Goal: Information Seeking & Learning: Learn about a topic

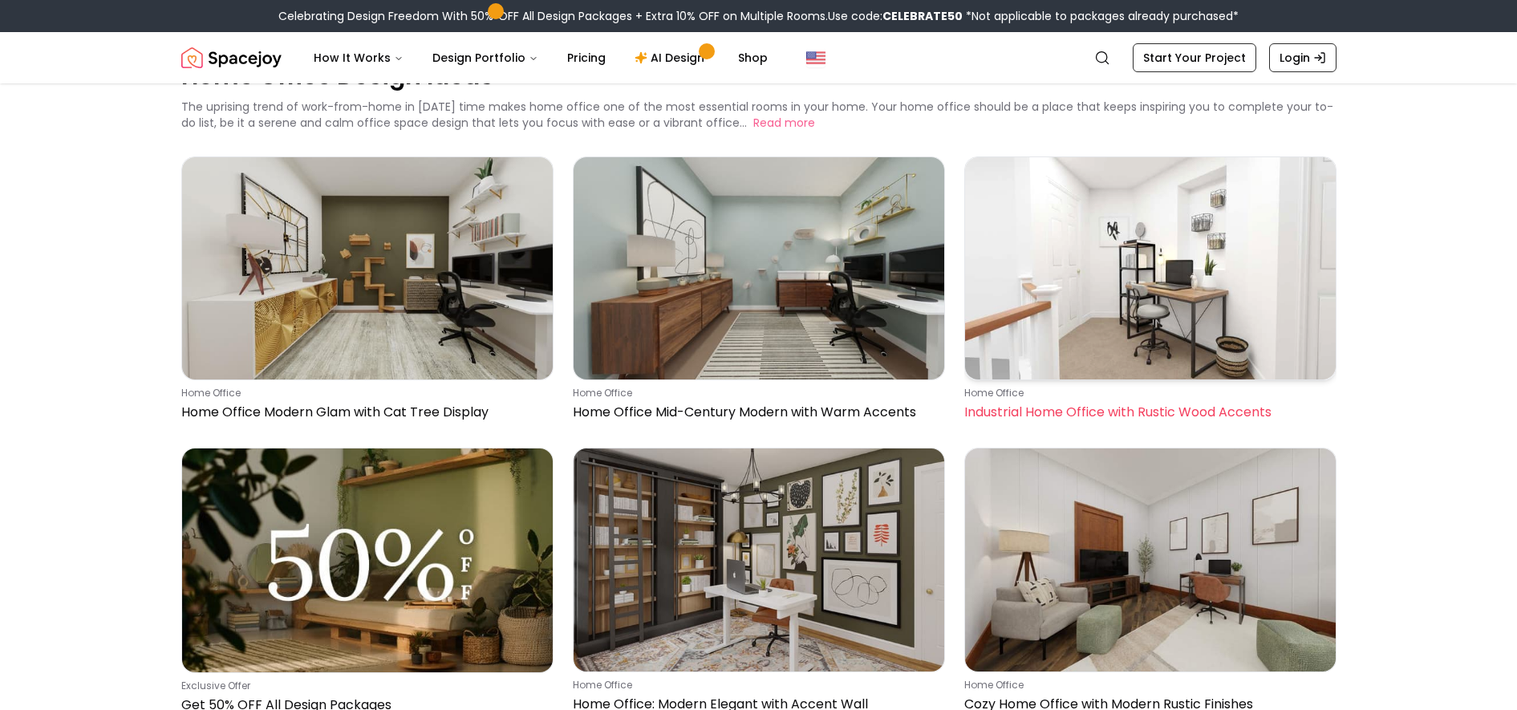
scroll to position [100, 0]
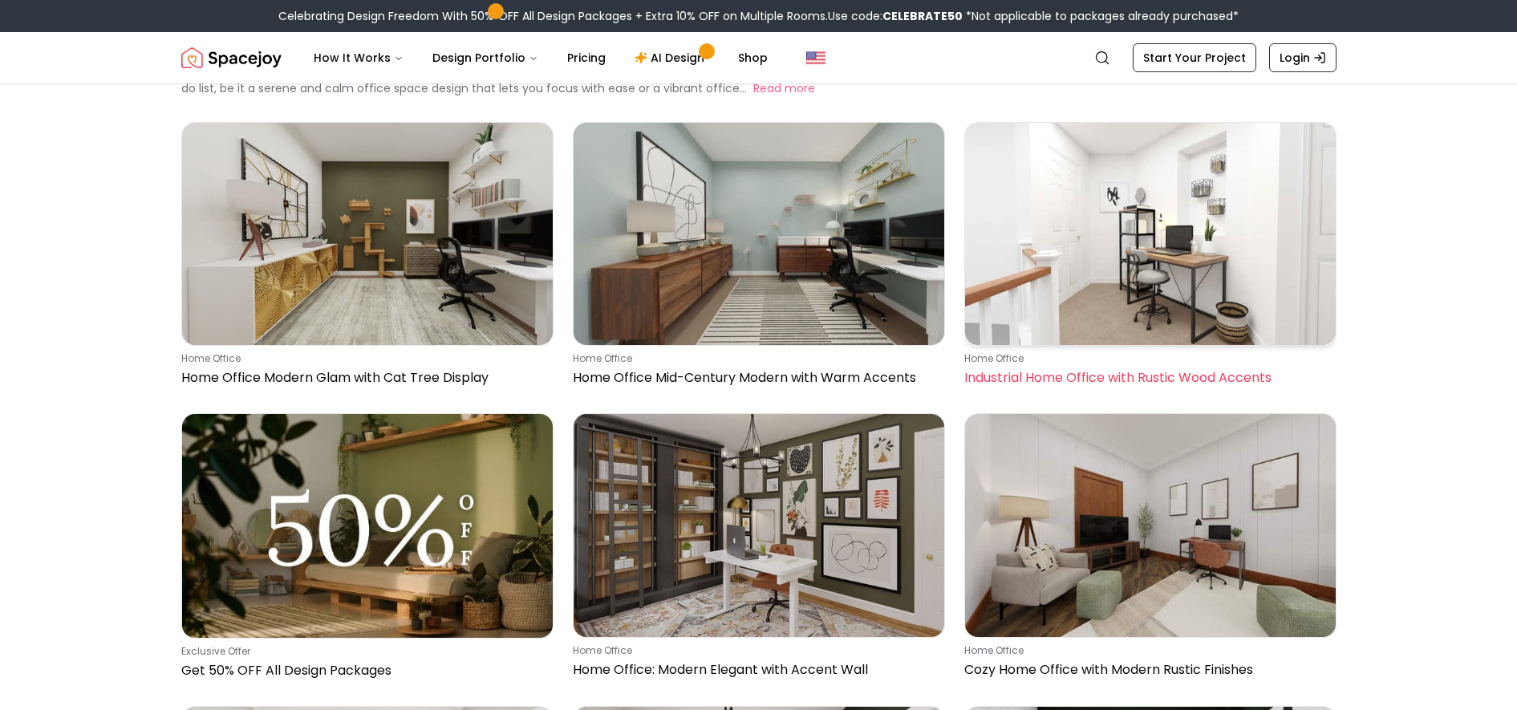
click at [1124, 247] on img at bounding box center [1150, 234] width 371 height 222
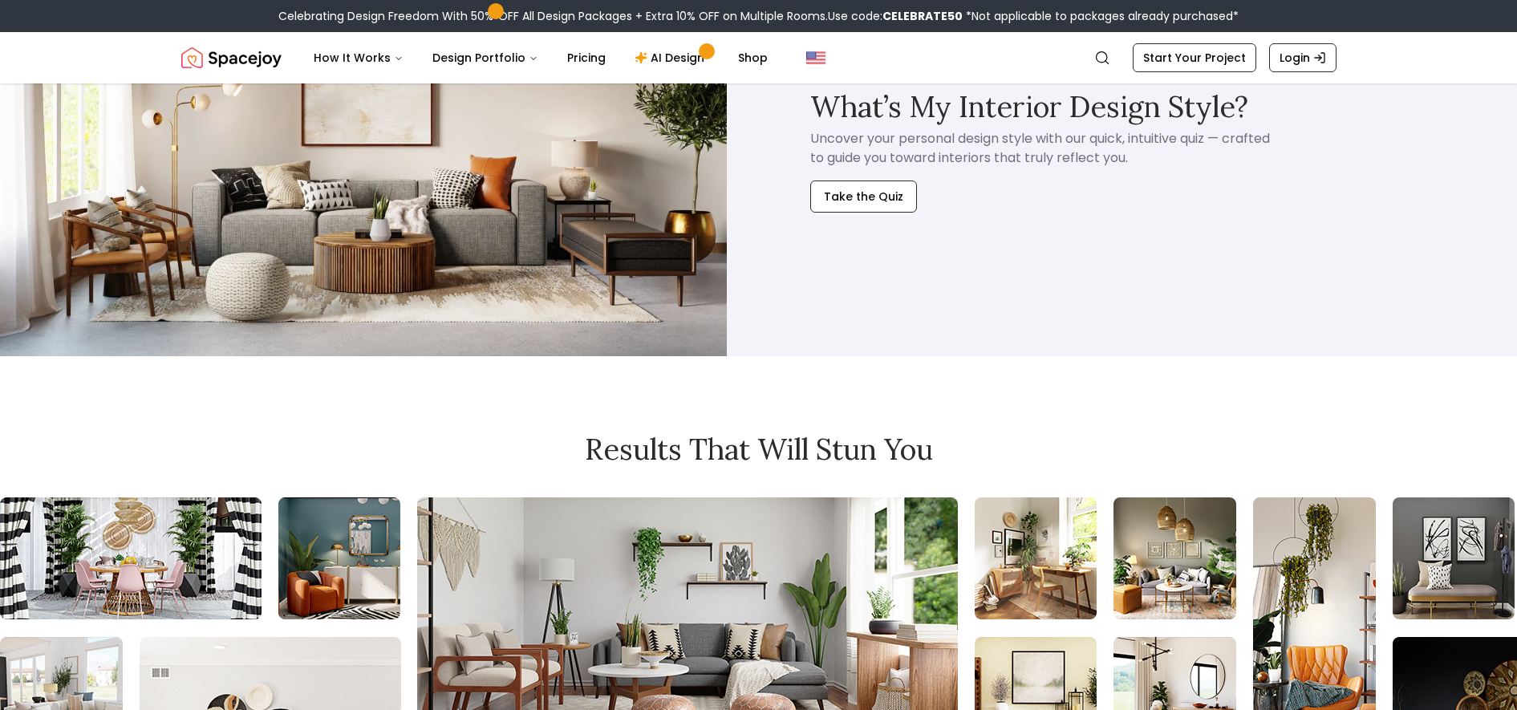
scroll to position [3366, 0]
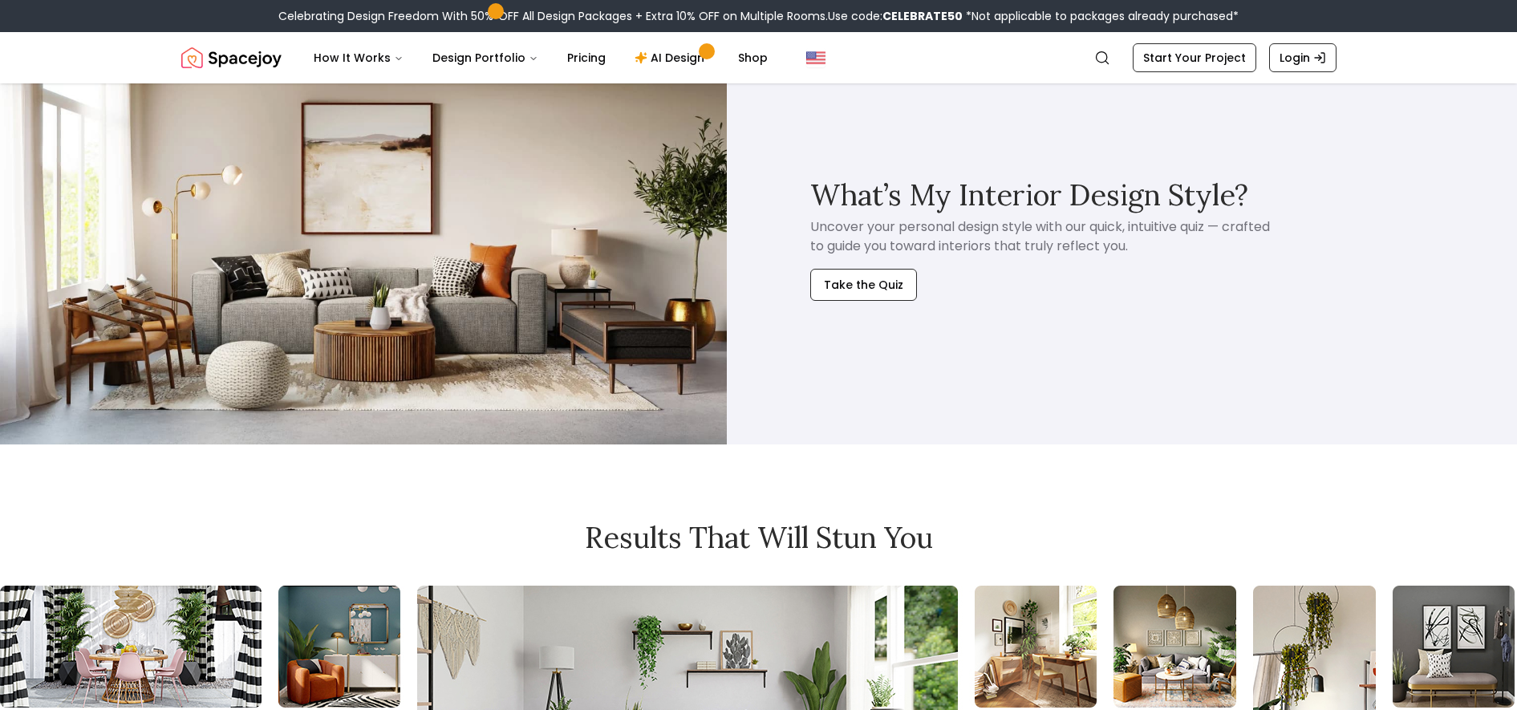
click at [480, 218] on img at bounding box center [363, 239] width 727 height 408
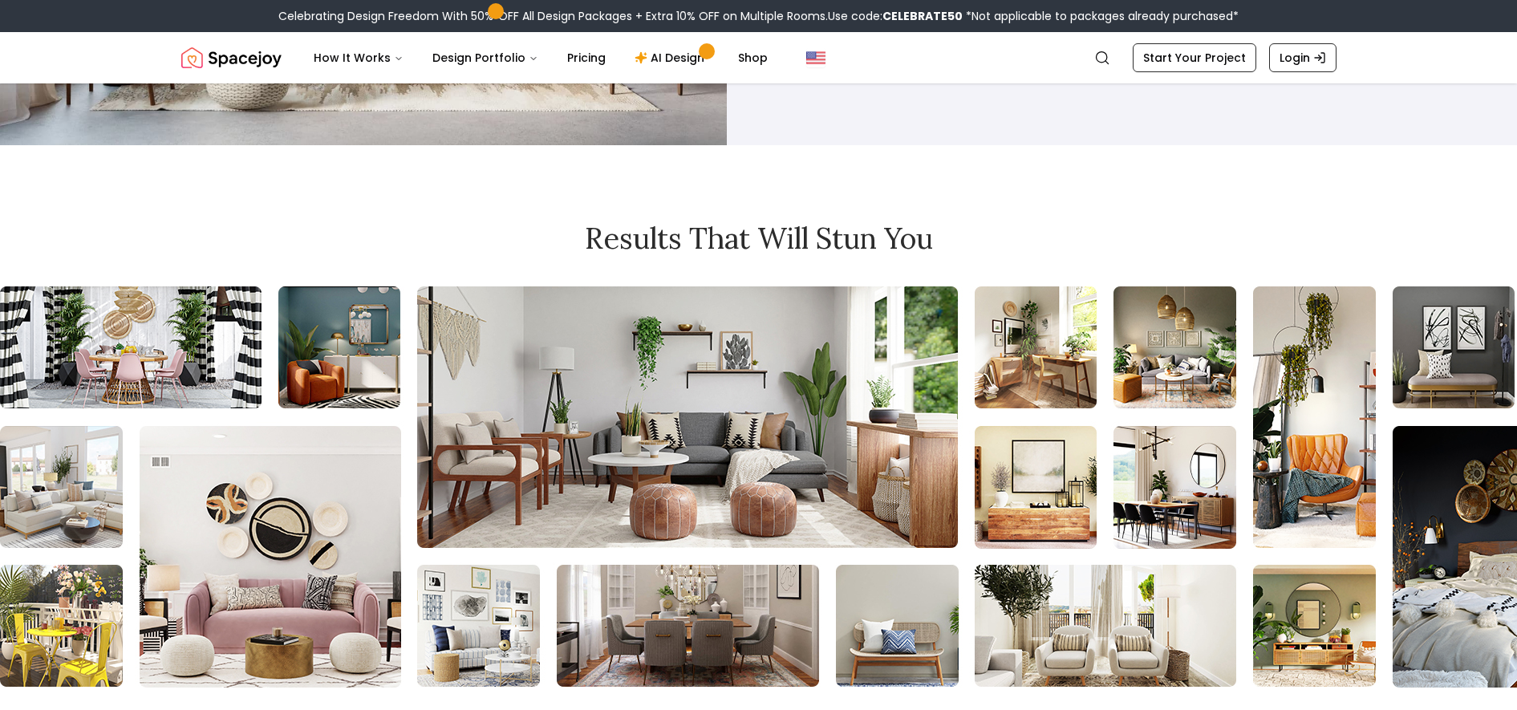
scroll to position [3667, 0]
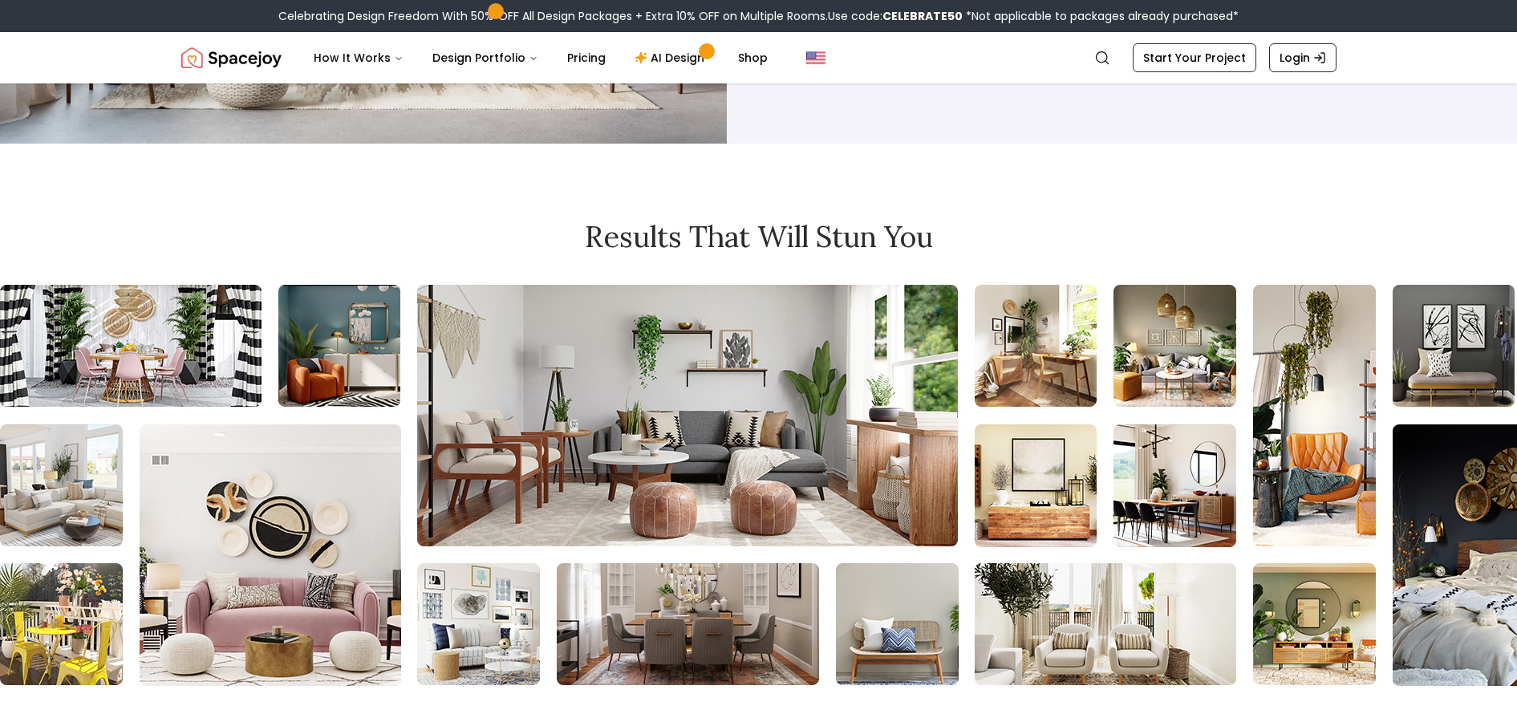
click at [269, 491] on img at bounding box center [1219, 485] width 2489 height 401
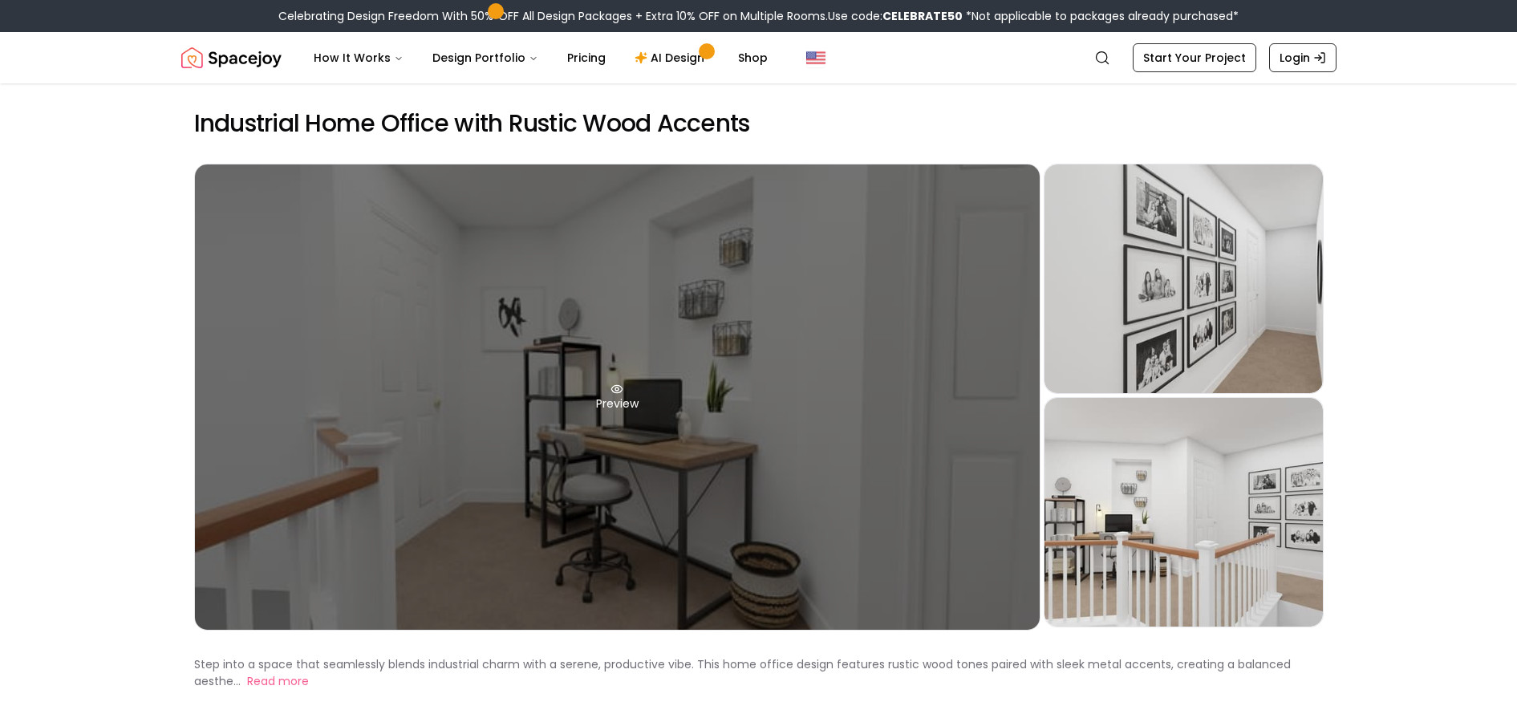
click at [760, 348] on div "Preview" at bounding box center [617, 396] width 845 height 465
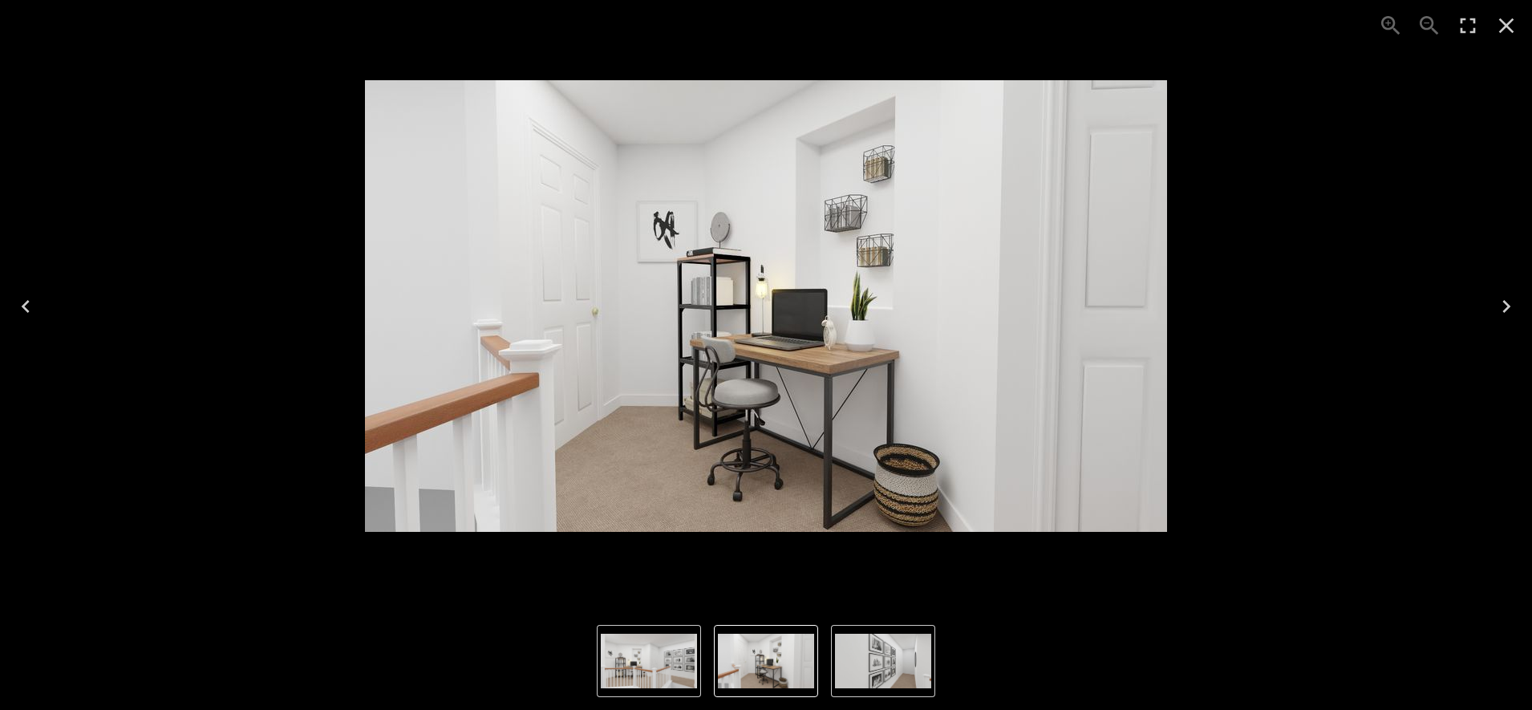
click at [1501, 314] on icon "Next" at bounding box center [1506, 307] width 26 height 26
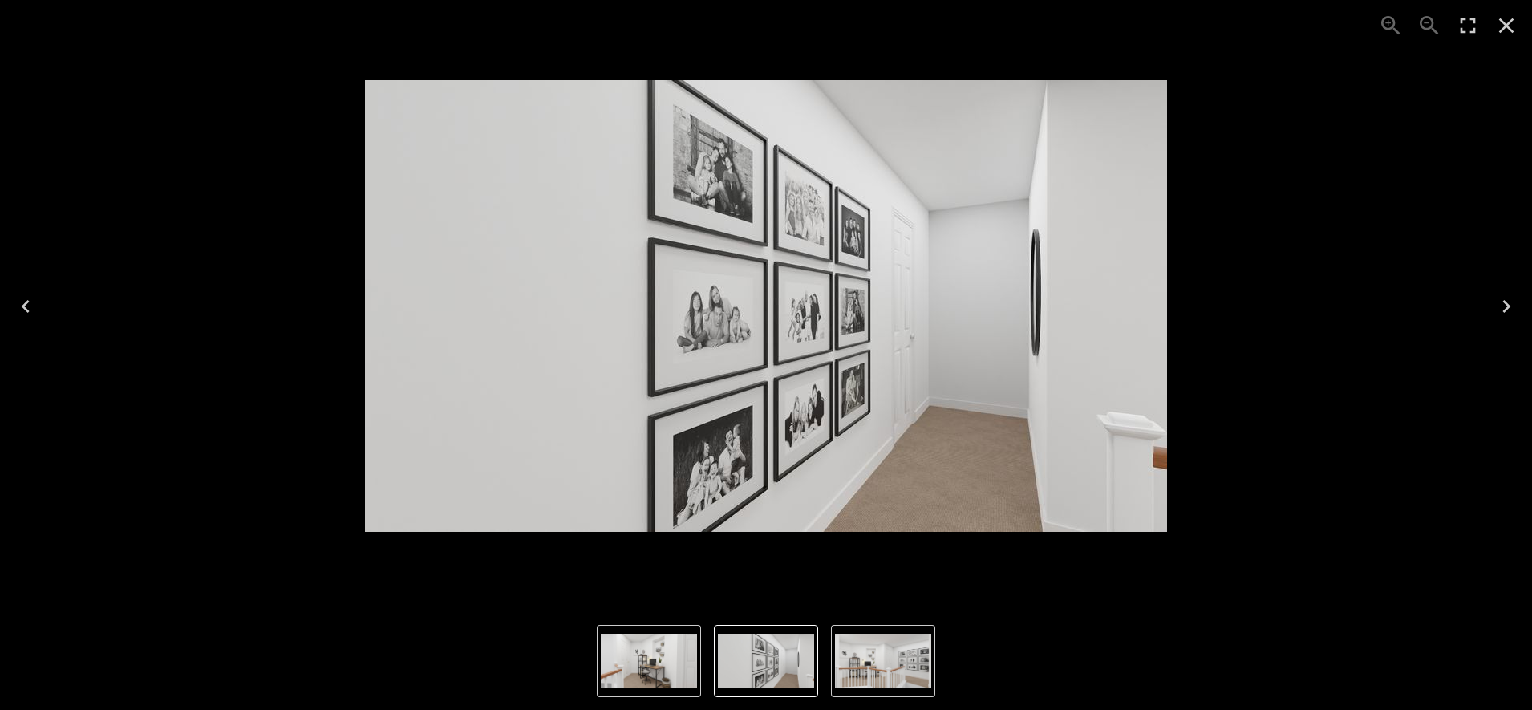
click at [1501, 314] on icon "Next" at bounding box center [1506, 307] width 26 height 26
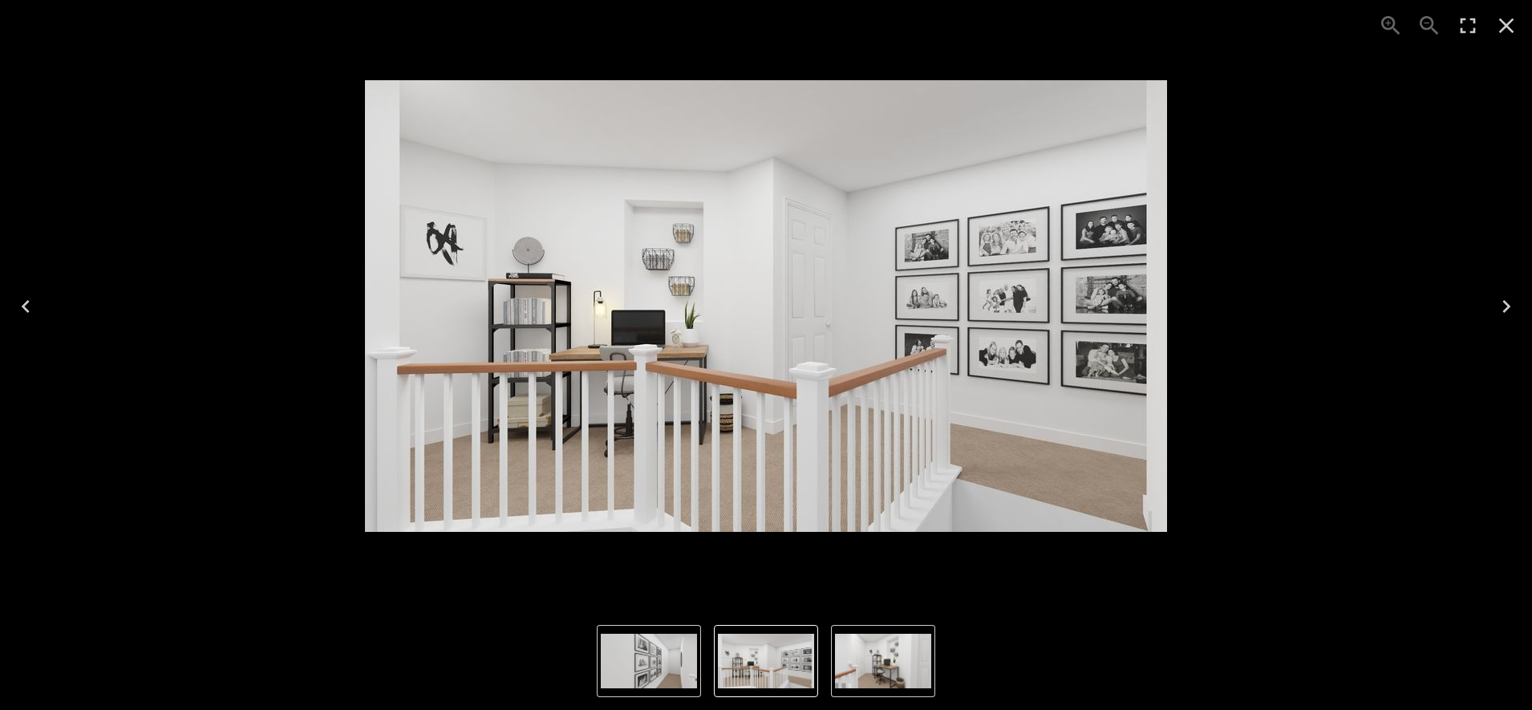
click at [1505, 24] on icon "Close" at bounding box center [1506, 25] width 15 height 15
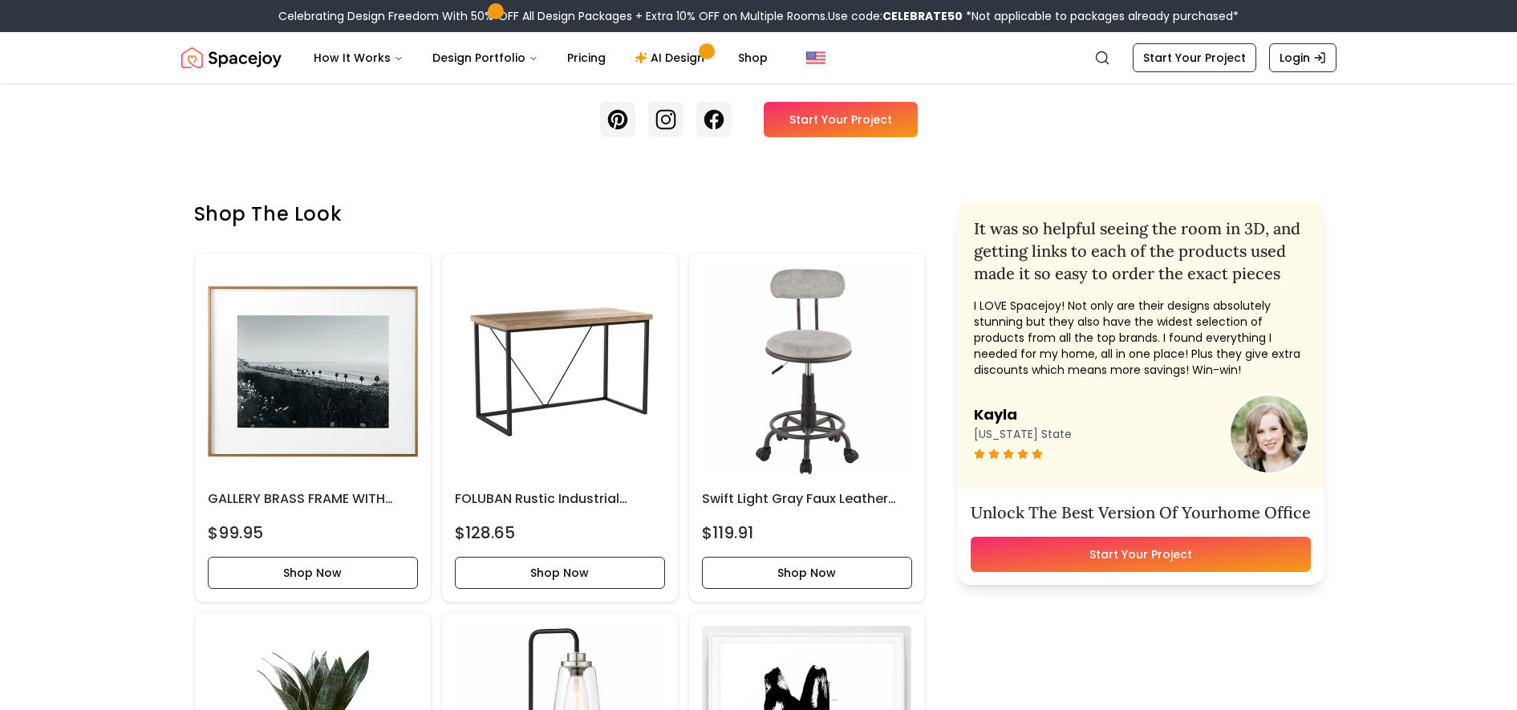
scroll to position [602, 0]
